Goal: Information Seeking & Learning: Get advice/opinions

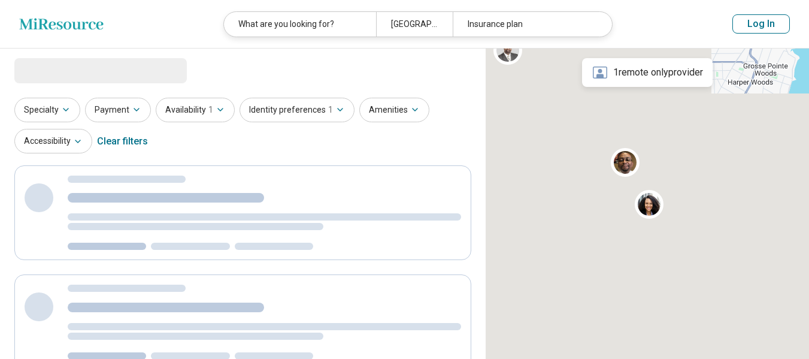
select select "***"
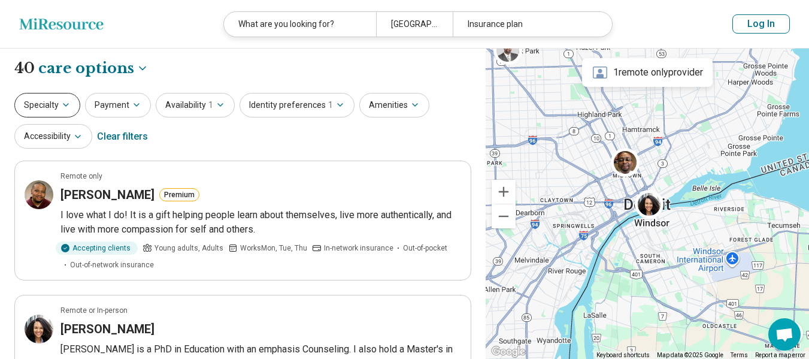
click at [31, 105] on button "Specialty" at bounding box center [47, 105] width 66 height 25
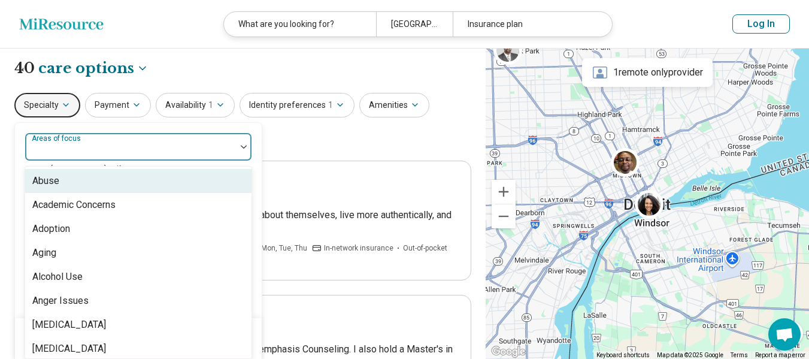
click at [105, 155] on div at bounding box center [130, 151] width 201 height 17
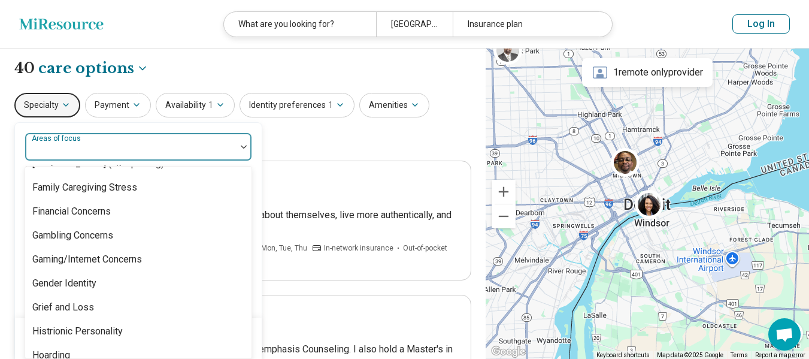
scroll to position [898, 0]
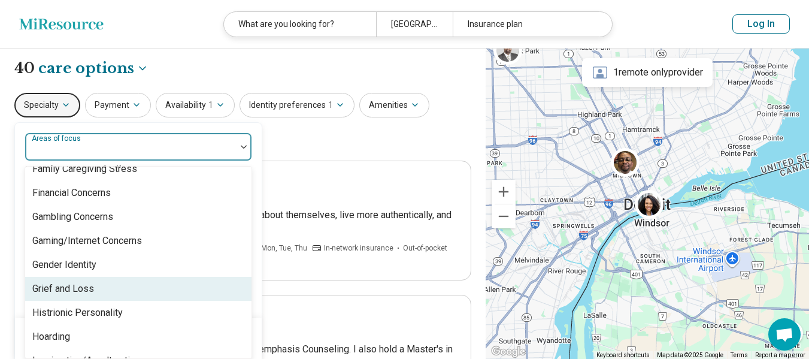
click at [67, 286] on div "Grief and Loss" at bounding box center [63, 288] width 62 height 14
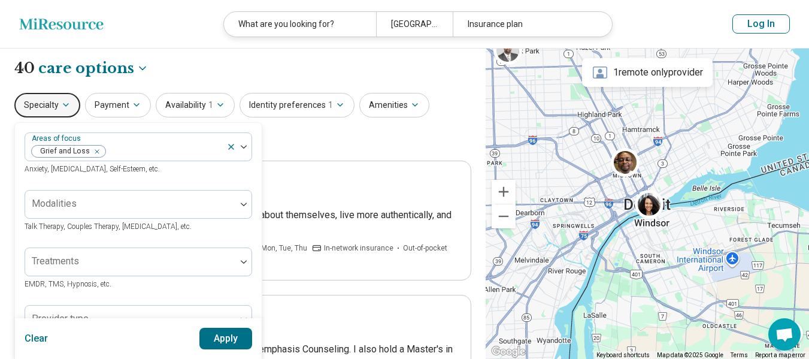
click at [327, 145] on div "Specialty Areas of focus Grief and Loss Anxiety, [MEDICAL_DATA], Self-Esteem, e…" at bounding box center [242, 122] width 457 height 58
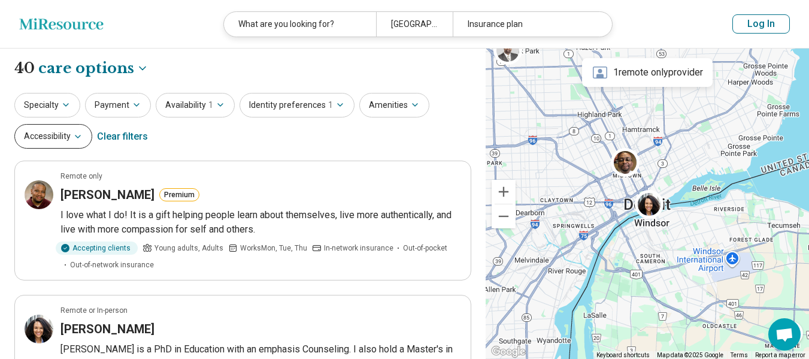
click at [78, 141] on button "Accessibility" at bounding box center [53, 136] width 78 height 25
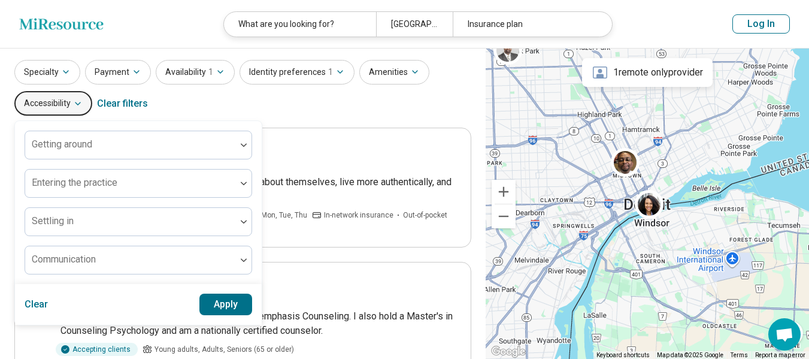
scroll to position [60, 0]
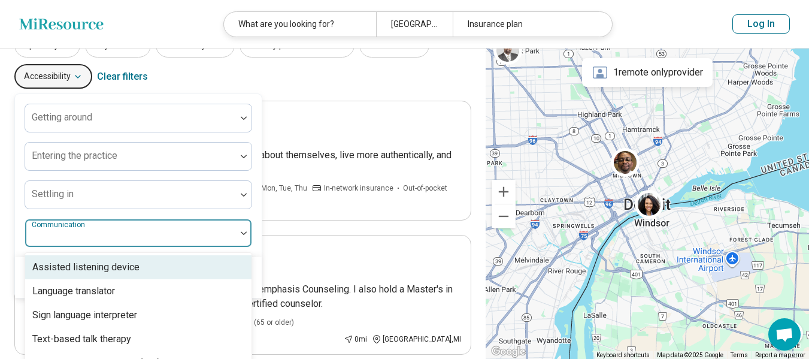
click at [126, 232] on div at bounding box center [130, 237] width 201 height 17
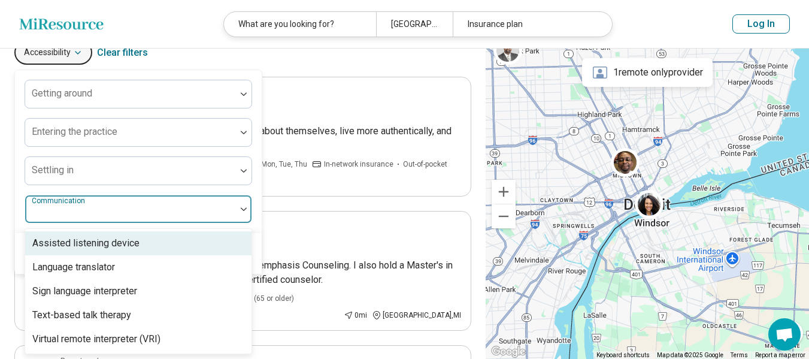
click at [126, 209] on div at bounding box center [130, 213] width 201 height 17
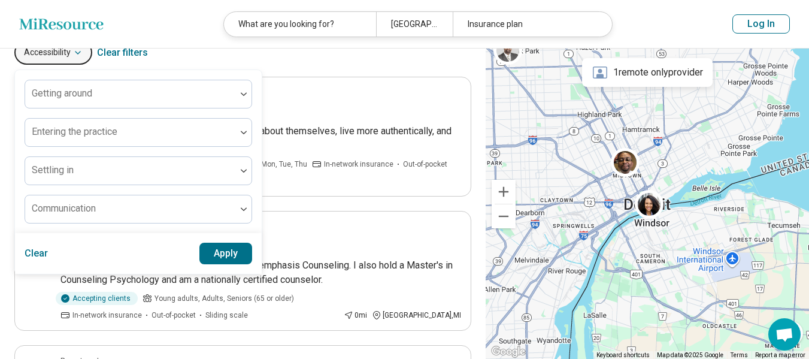
click at [224, 255] on button "Apply" at bounding box center [225, 253] width 53 height 22
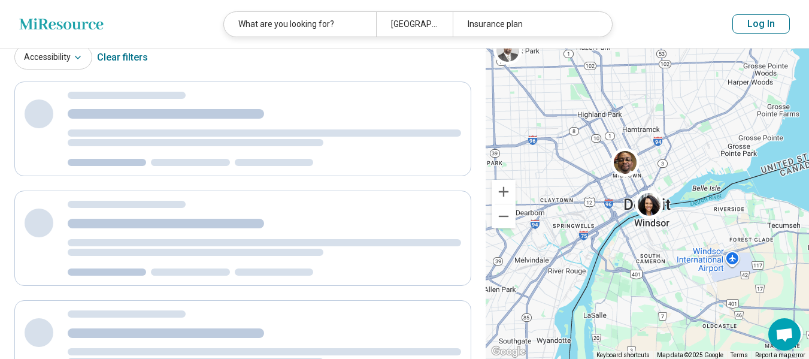
scroll to position [0, 0]
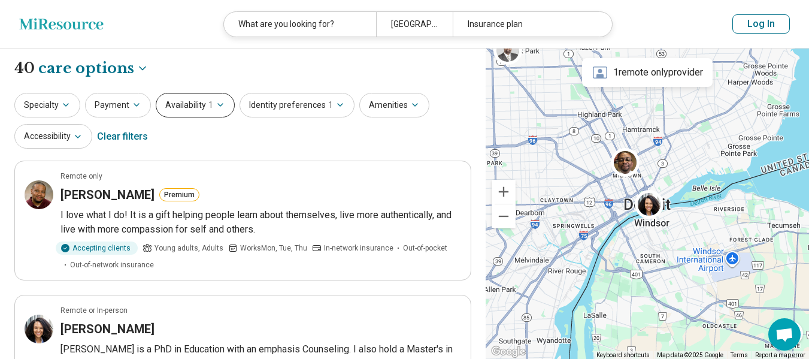
click at [216, 109] on icon "button" at bounding box center [221, 105] width 10 height 10
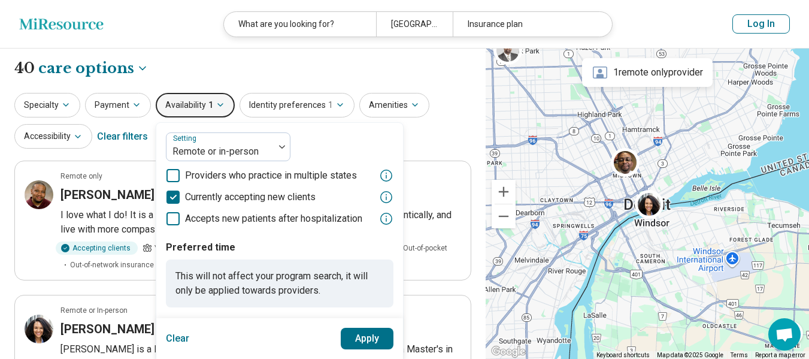
click at [216, 109] on icon "button" at bounding box center [221, 105] width 10 height 10
click at [451, 113] on div "Specialty Payment Availability 1 Setting Remote or in-person Providers who prac…" at bounding box center [242, 122] width 457 height 58
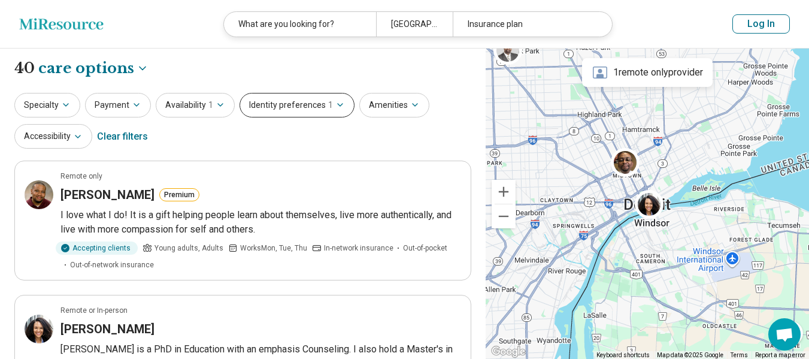
click at [299, 104] on button "Identity preferences 1" at bounding box center [296, 105] width 115 height 25
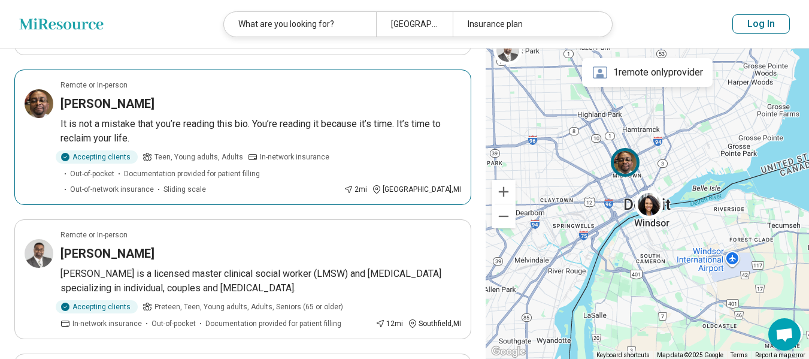
scroll to position [718, 0]
